Goal: Transaction & Acquisition: Purchase product/service

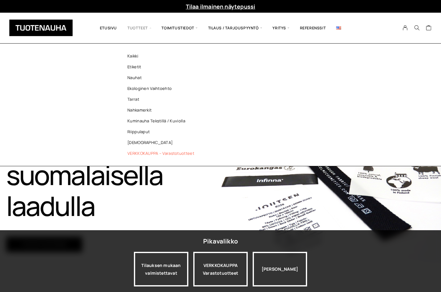
click at [150, 151] on link "VERKKOKAUPPA – Varastotuotteet" at bounding box center [162, 153] width 90 height 11
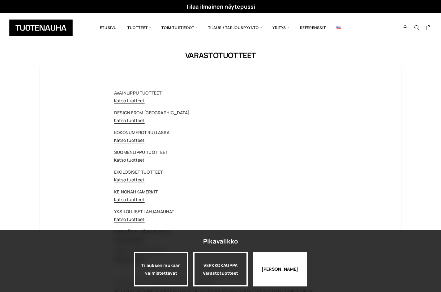
click at [273, 279] on div "[PERSON_NAME]" at bounding box center [280, 269] width 54 height 35
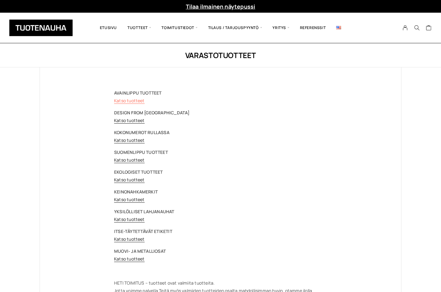
click at [134, 99] on link "Katso tuotteet" at bounding box center [129, 101] width 31 height 6
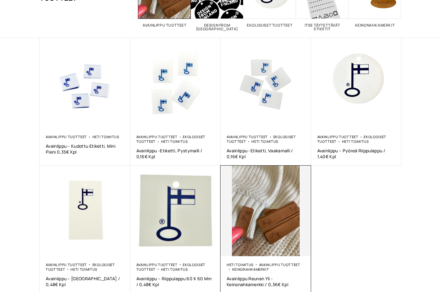
scroll to position [155, 0]
